Goal: Task Accomplishment & Management: Manage account settings

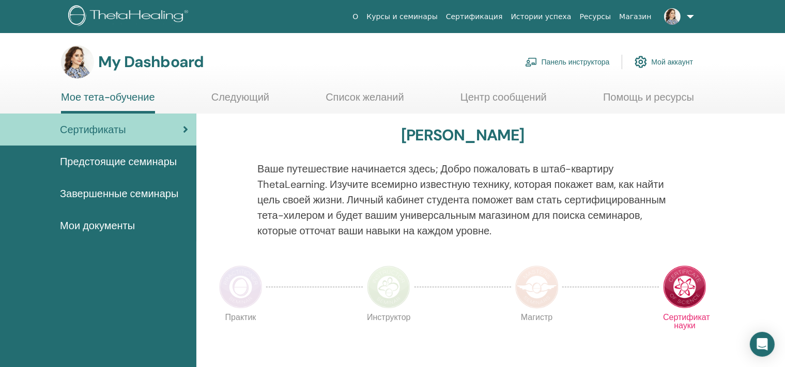
click at [663, 59] on link "Мой аккаунт" at bounding box center [663, 62] width 58 height 23
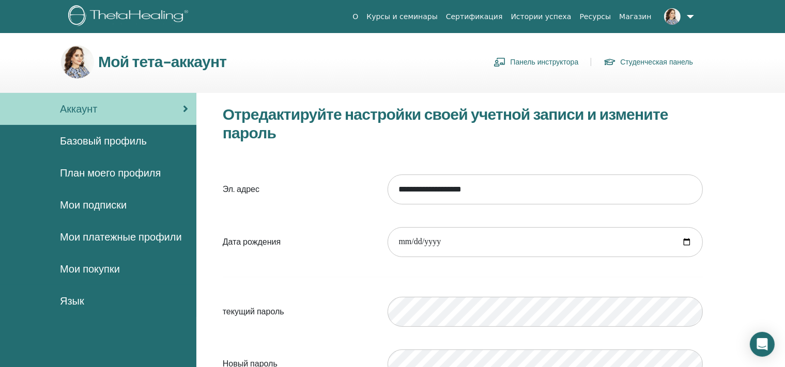
click at [120, 146] on span "Базовый профиль" at bounding box center [103, 140] width 87 height 15
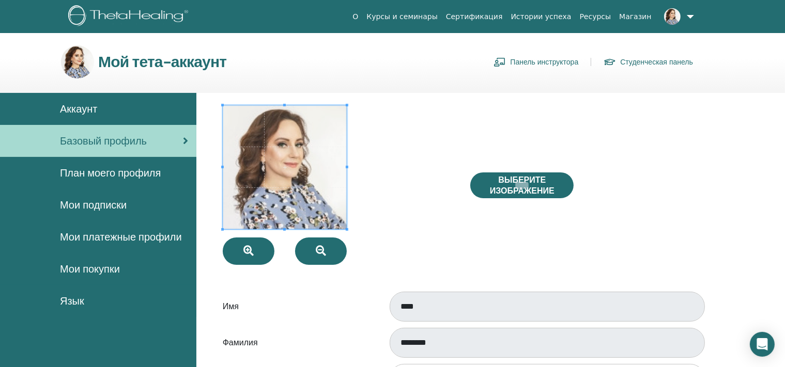
click at [92, 269] on span "Мои покупки" at bounding box center [90, 268] width 60 height 15
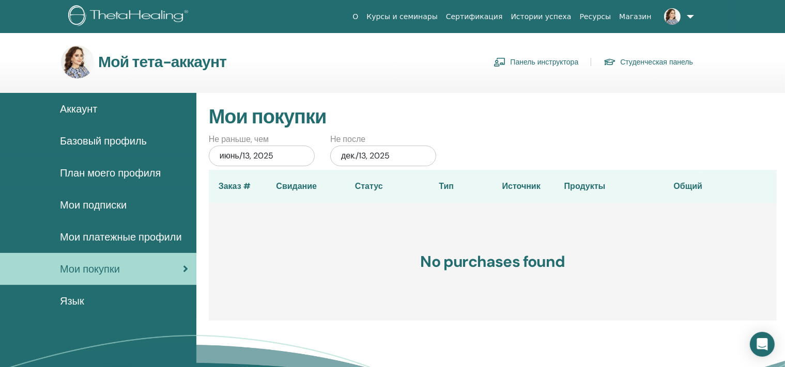
click at [98, 236] on span "Мои платежные профили" at bounding box center [121, 236] width 122 height 15
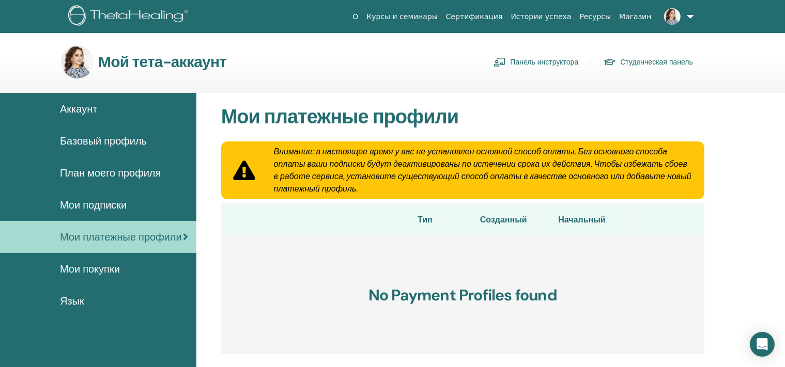
click at [100, 210] on span "Мои подписки" at bounding box center [93, 204] width 67 height 15
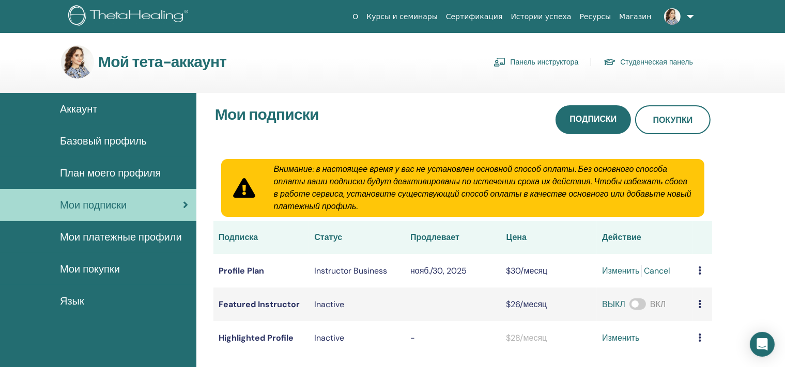
click at [116, 171] on span "План моего профиля" at bounding box center [110, 172] width 101 height 15
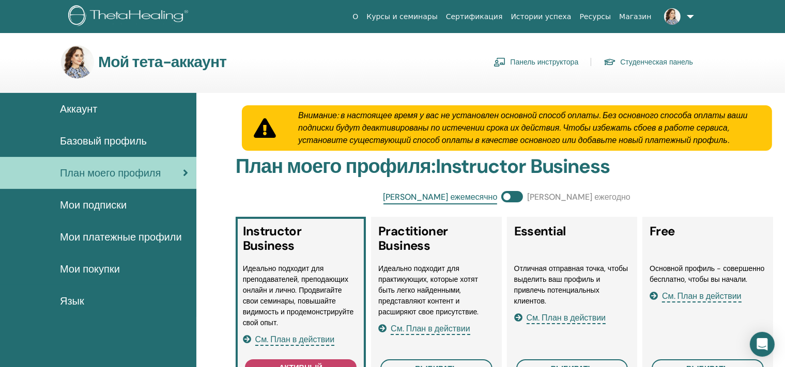
click at [112, 206] on span "Мои подписки" at bounding box center [93, 204] width 67 height 15
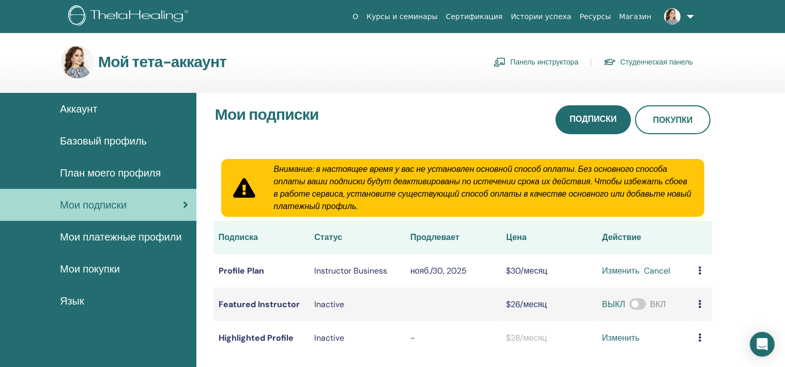
click at [107, 141] on span "Базовый профиль" at bounding box center [103, 140] width 87 height 15
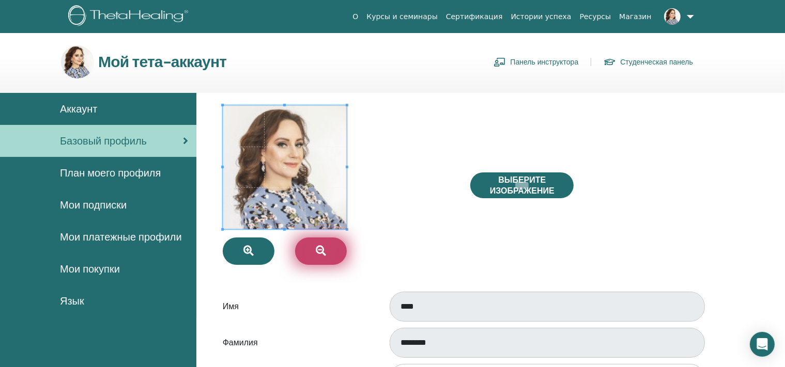
click at [323, 248] on icon "button" at bounding box center [321, 251] width 10 height 10
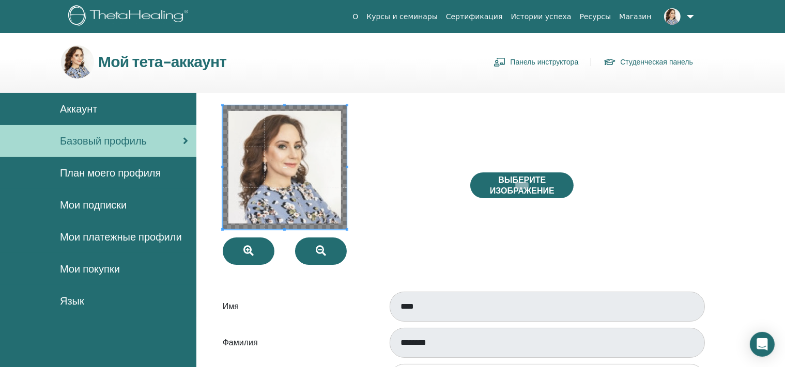
click at [299, 195] on span at bounding box center [285, 167] width 124 height 124
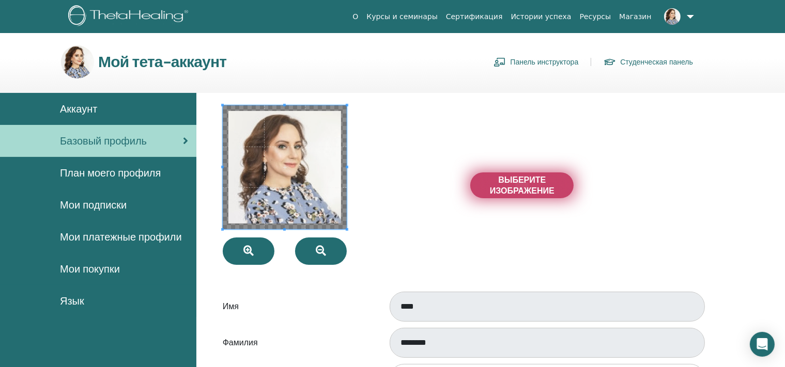
click at [480, 179] on label "Выберите изображение" at bounding box center [521, 186] width 103 height 26
click at [515, 182] on input "Выберите изображение" at bounding box center [521, 185] width 13 height 7
type input "**********"
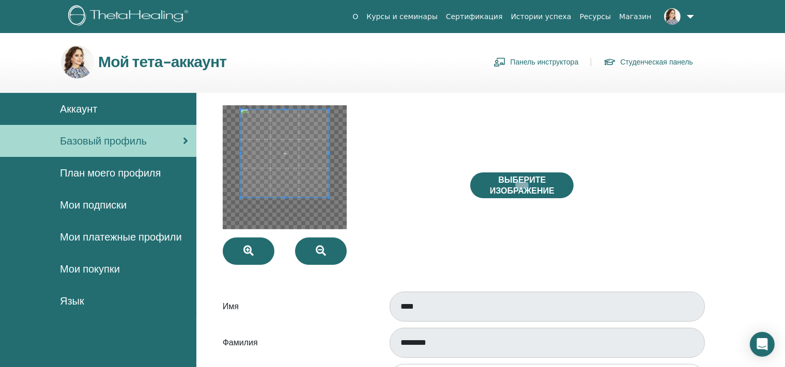
click at [287, 159] on span at bounding box center [285, 154] width 88 height 88
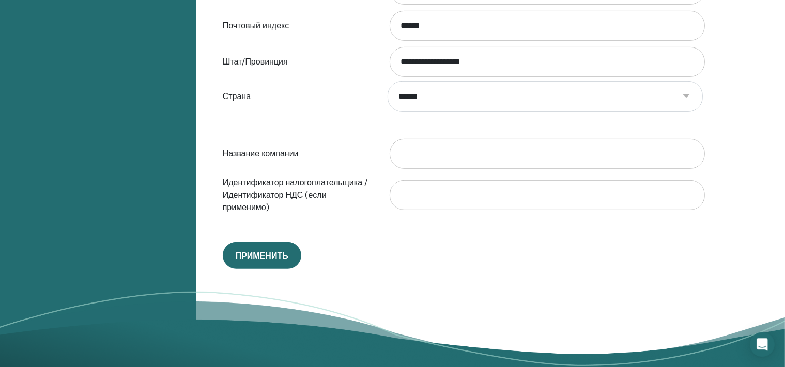
scroll to position [568, 0]
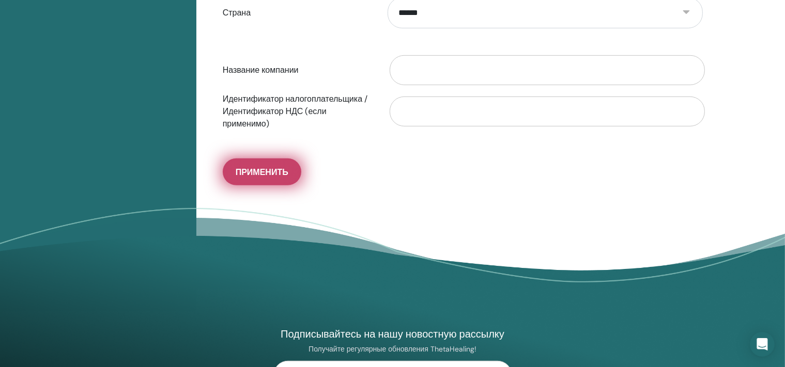
click at [254, 168] on span "Применить" at bounding box center [262, 172] width 53 height 11
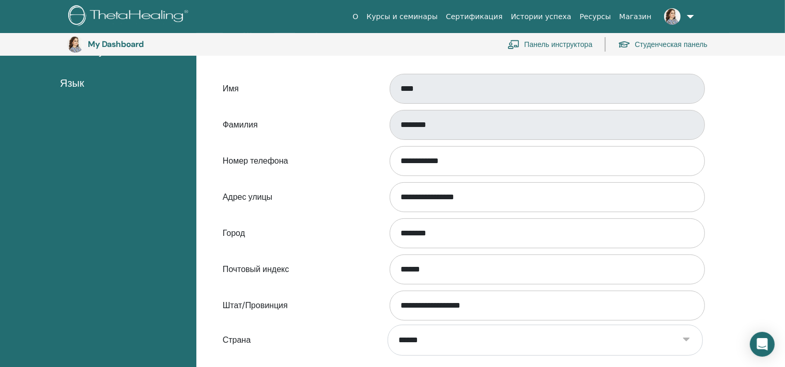
scroll to position [459, 0]
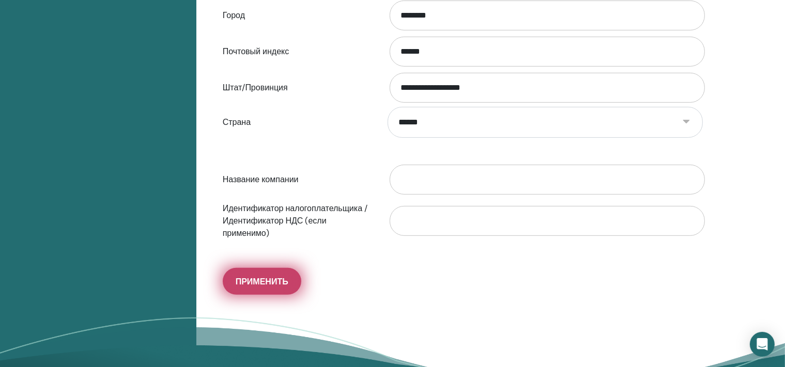
click at [237, 278] on span "Применить" at bounding box center [262, 281] width 53 height 11
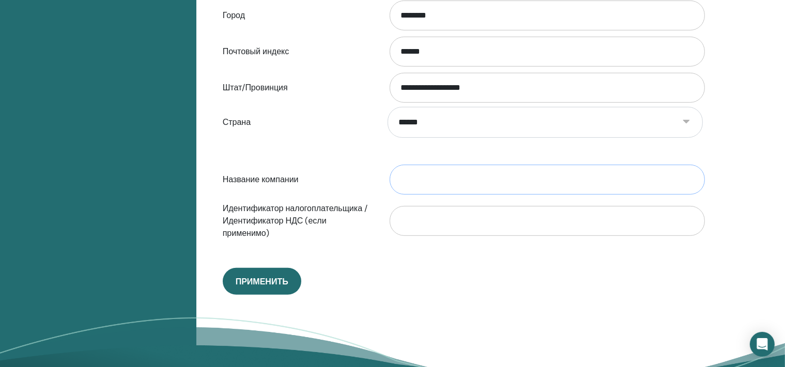
click at [456, 175] on input "Название компании" at bounding box center [546, 180] width 315 height 30
click at [447, 204] on div at bounding box center [545, 221] width 331 height 34
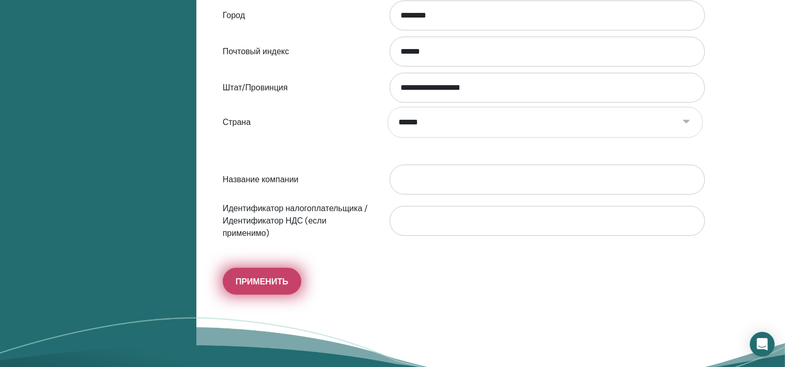
click at [274, 279] on span "Применить" at bounding box center [262, 281] width 53 height 11
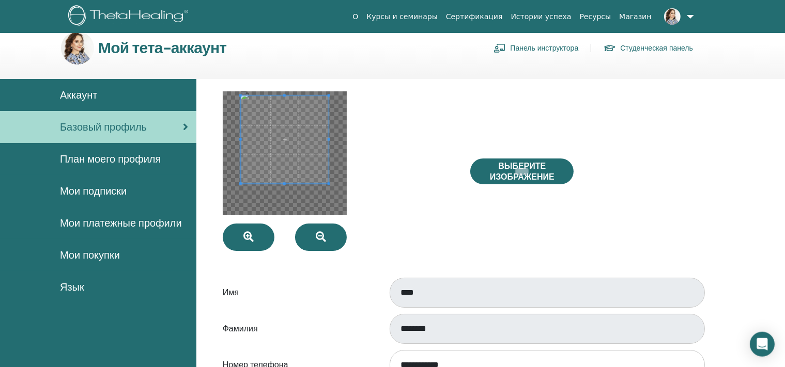
scroll to position [0, 0]
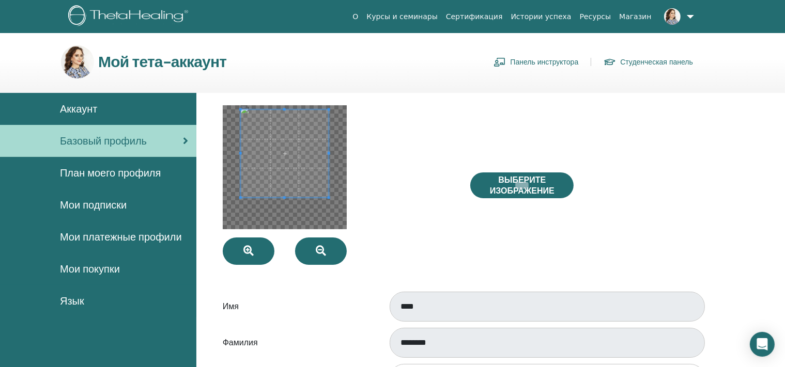
click at [75, 106] on span "Аккаунт" at bounding box center [78, 108] width 37 height 15
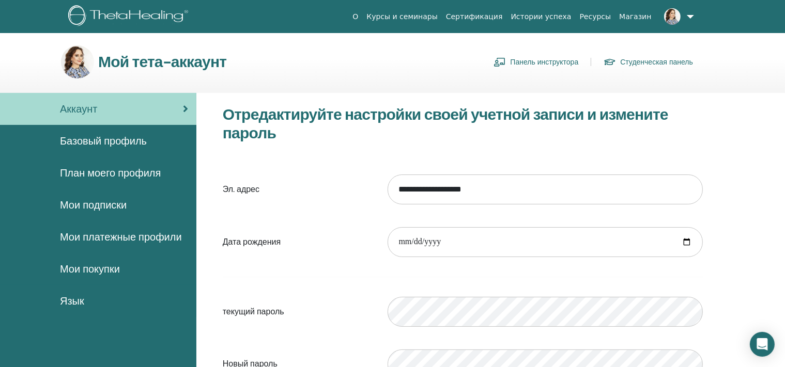
click at [542, 61] on link "Панель инструктора" at bounding box center [535, 62] width 85 height 17
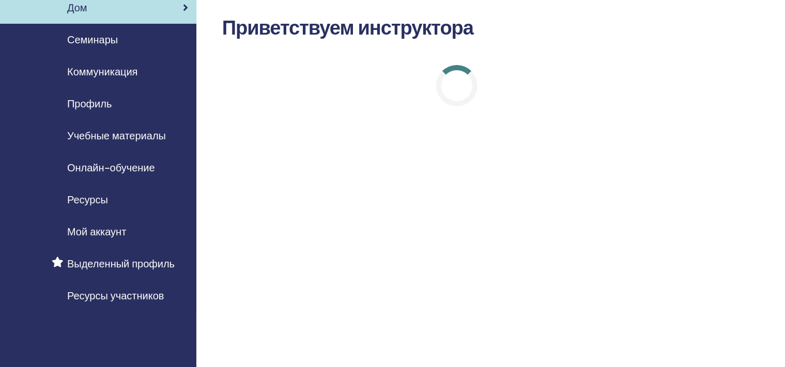
scroll to position [54, 0]
